Goal: Use online tool/utility: Use online tool/utility

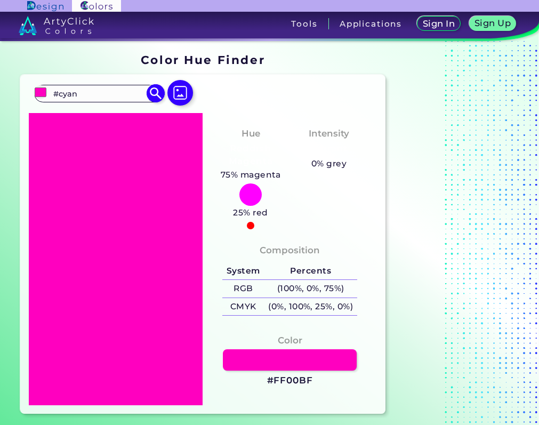
click at [57, 97] on input "#cyan" at bounding box center [98, 93] width 99 height 14
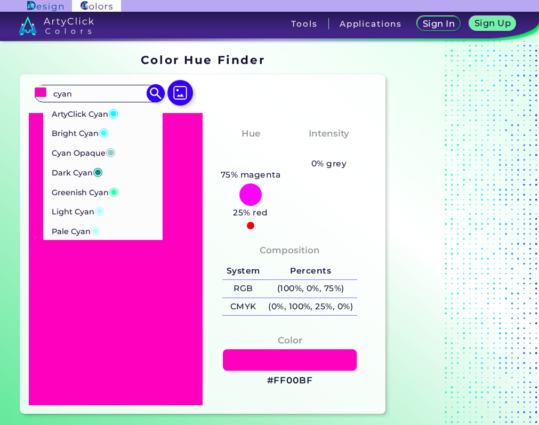
type input "cyan"
click at [93, 113] on p "ArtyClick Cyan ◉" at bounding box center [85, 112] width 67 height 20
type input "#00ffff"
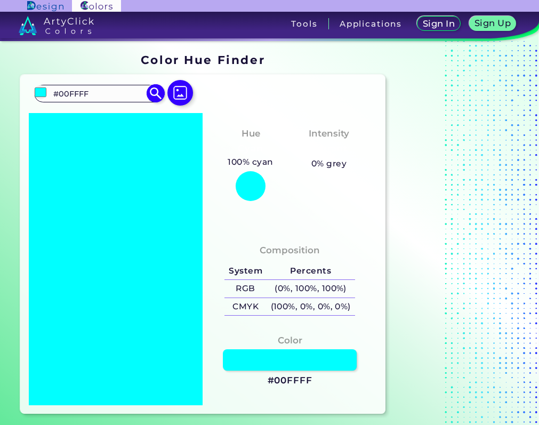
click at [79, 99] on input "#00FFFF" at bounding box center [98, 93] width 99 height 14
type input "#"
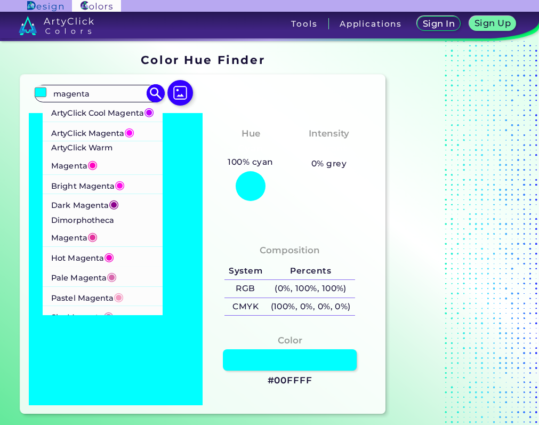
type input "magenta"
click at [107, 141] on p "ArtyClick Magenta ◉" at bounding box center [94, 132] width 84 height 20
type input "#ff00ff"
type input "#FF00FF"
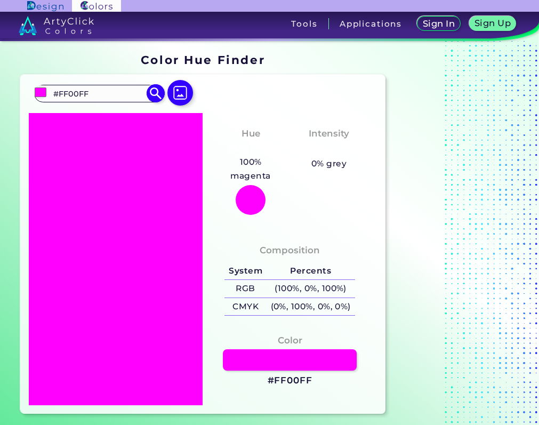
click at [110, 89] on input "#FF00FF" at bounding box center [98, 93] width 99 height 14
